Goal: Task Accomplishment & Management: Use online tool/utility

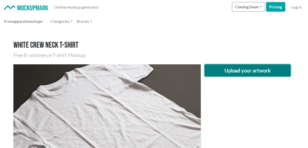
click at [251, 71] on button "Upload your artwork" at bounding box center [248, 70] width 86 height 12
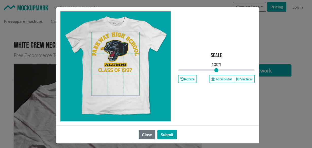
click at [117, 63] on span at bounding box center [116, 64] width 48 height 64
click at [220, 78] on button "Horizontal" at bounding box center [221, 79] width 25 height 8
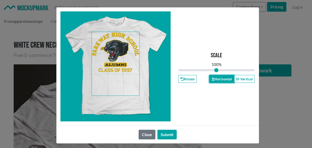
click at [218, 78] on button "Horizontal" at bounding box center [221, 79] width 25 height 8
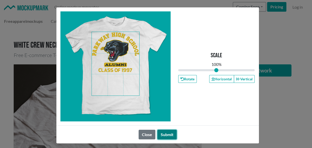
click at [168, 135] on button "Submit" at bounding box center [166, 135] width 19 height 10
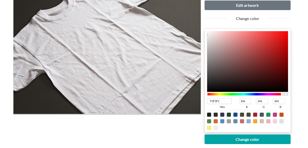
scroll to position [101, 0]
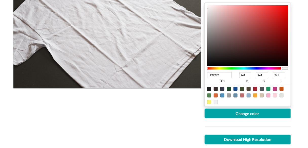
click at [209, 87] on div at bounding box center [209, 89] width 4 height 4
type input "1F1F1F"
type input "31"
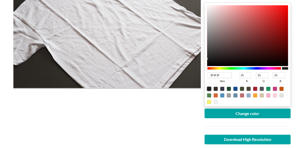
type input "282727"
type input "40"
type input "39"
type input "252424"
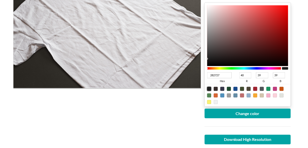
type input "37"
type input "36"
type input "1E1E1E"
type input "30"
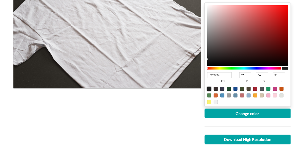
type input "30"
type input "171717"
type input "23"
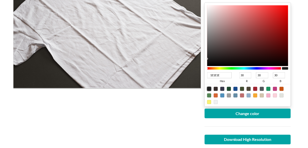
type input "23"
type input "0F0F0F"
type input "15"
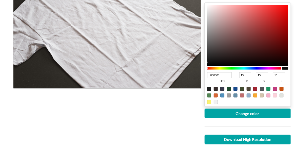
type input "060606"
type input "6"
type input "000000"
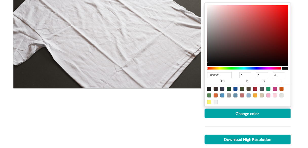
type input "0"
type input "030303"
type input "3"
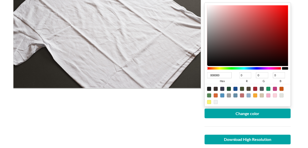
type input "3"
type input "090909"
type input "9"
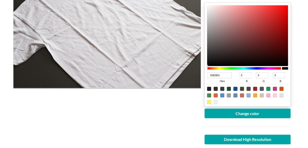
type input "9"
type input "0C0C0C"
type input "12"
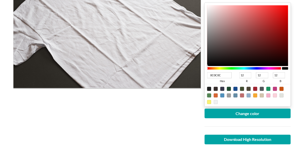
type input "0E0E0E"
type input "14"
drag, startPoint x: 209, startPoint y: 58, endPoint x: 201, endPoint y: 62, distance: 9.3
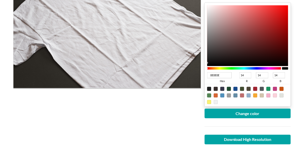
click at [201, 62] on div "Upload another artwork Edit artwork Change color 0E0E0E hex 14 r 14 g 14 b 100 …" at bounding box center [153, 65] width 281 height 212
click at [216, 120] on div at bounding box center [248, 126] width 94 height 16
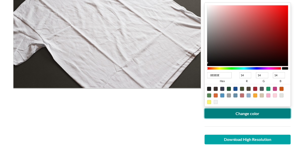
drag, startPoint x: 213, startPoint y: 114, endPoint x: 201, endPoint y: 112, distance: 12.2
click at [213, 113] on button "Change color" at bounding box center [248, 114] width 86 height 10
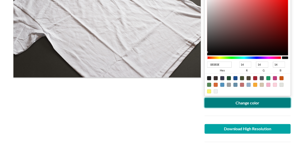
scroll to position [135, 0]
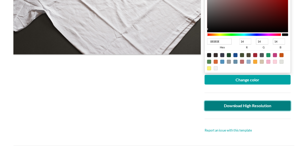
click at [208, 106] on link "Download High Resolution" at bounding box center [248, 106] width 86 height 10
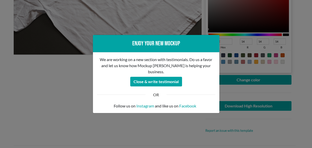
click at [66, 91] on div "Enjoy your new mockup We are working on a new section with testimonials. Do us …" at bounding box center [156, 74] width 312 height 148
